Goal: Check status: Check status

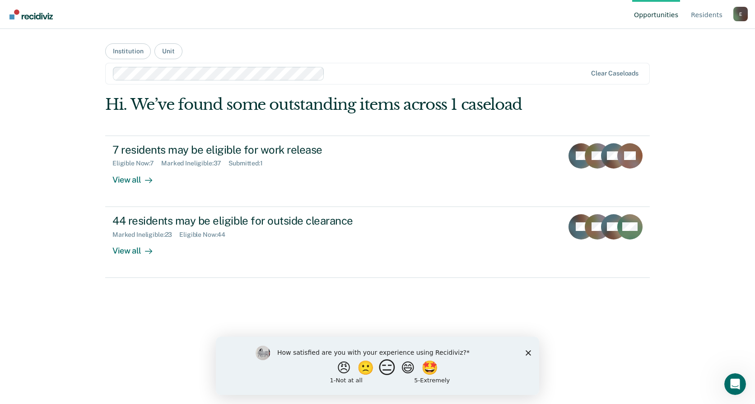
click at [390, 373] on button "😑" at bounding box center [388, 367] width 21 height 18
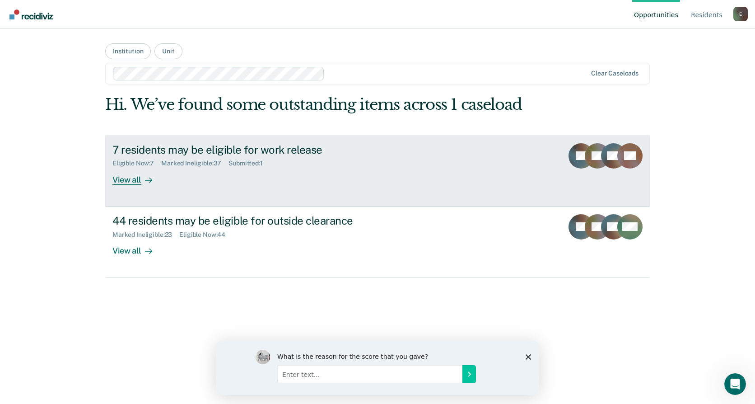
click at [193, 165] on div "Marked Ineligible : 37" at bounding box center [194, 163] width 67 height 8
